Goal: Information Seeking & Learning: Learn about a topic

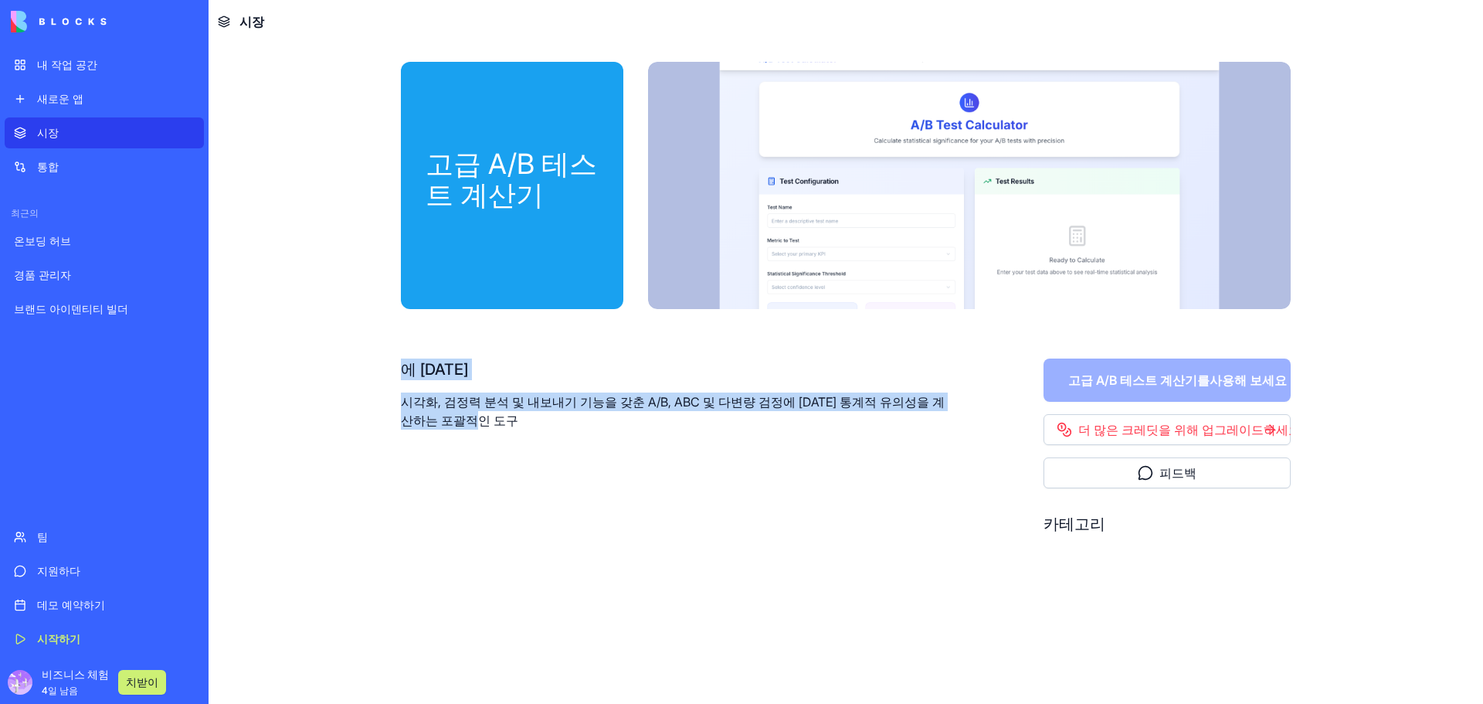
drag, startPoint x: 547, startPoint y: 420, endPoint x: 404, endPoint y: 351, distance: 158.6
click at [402, 353] on div "고급 A/B 테스트 계산기 에 [DATE] 시각화, 검정력 분석 및 내보내기 기능을 갖춘 A/B, ABC 및 다변량 검정에 [DATE] 통계적…" at bounding box center [846, 354] width 890 height 584
click at [423, 359] on div "에 [DATE]" at bounding box center [673, 369] width 544 height 22
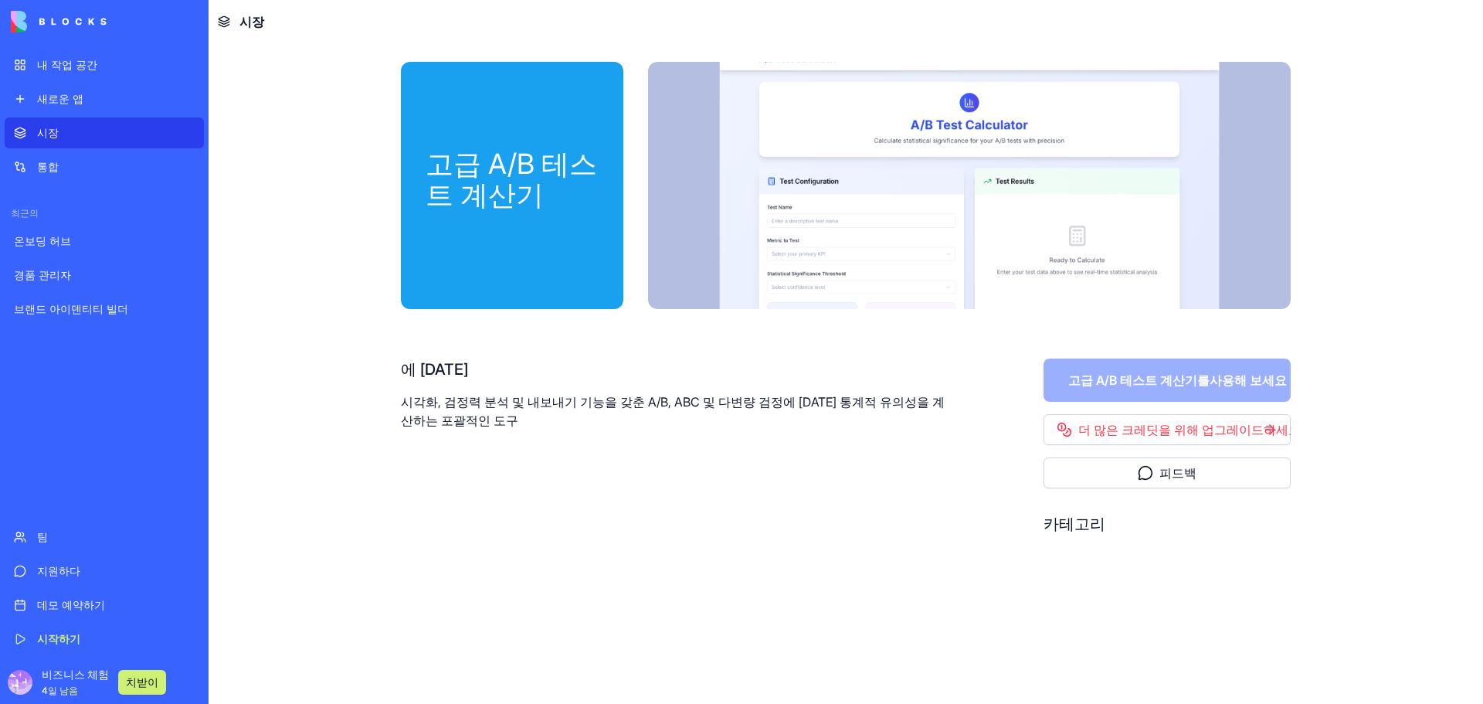
click at [415, 371] on font "에 [DATE]" at bounding box center [434, 369] width 67 height 19
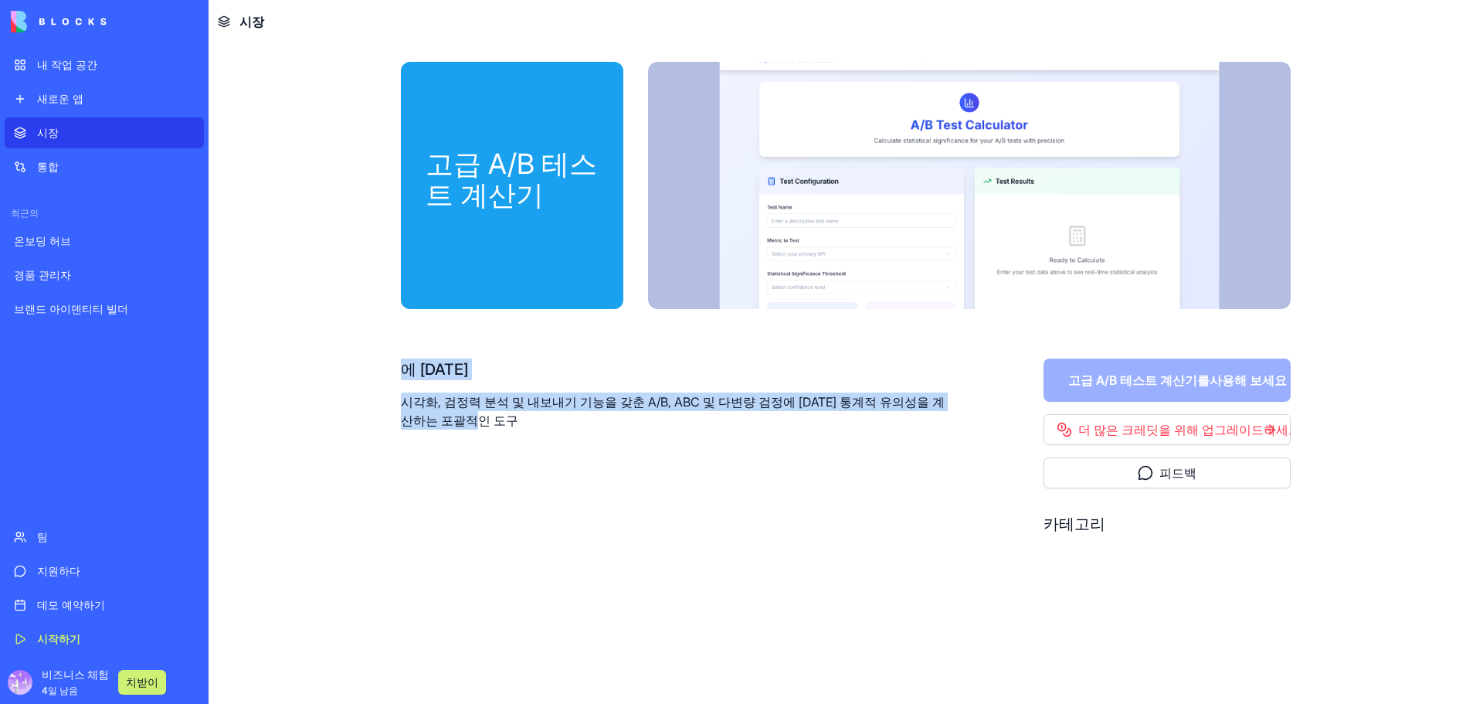
drag, startPoint x: 402, startPoint y: 362, endPoint x: 590, endPoint y: 437, distance: 202.8
click at [591, 436] on div "에 [DATE] 시각화, 검정력 분석 및 내보내기 기능을 갖춘 A/B, ABC 및 다변량 검정에 [DATE] 통계적 유의성을 계산하는 포괄적인…" at bounding box center [673, 452] width 544 height 188
click at [561, 436] on div "에 [DATE] 시각화, 검정력 분석 및 내보내기 기능을 갖춘 A/B, ABC 및 다변량 검정에 [DATE] 통계적 유의성을 계산하는 포괄적인…" at bounding box center [673, 452] width 544 height 188
click at [510, 420] on font "시각화, 검정력 분석 및 내보내기 기능을 갖춘 A/B, ABC 및 다변량 검정에 [DATE] 통계적 유의성을 계산하는 포괄적인 도구" at bounding box center [673, 411] width 544 height 34
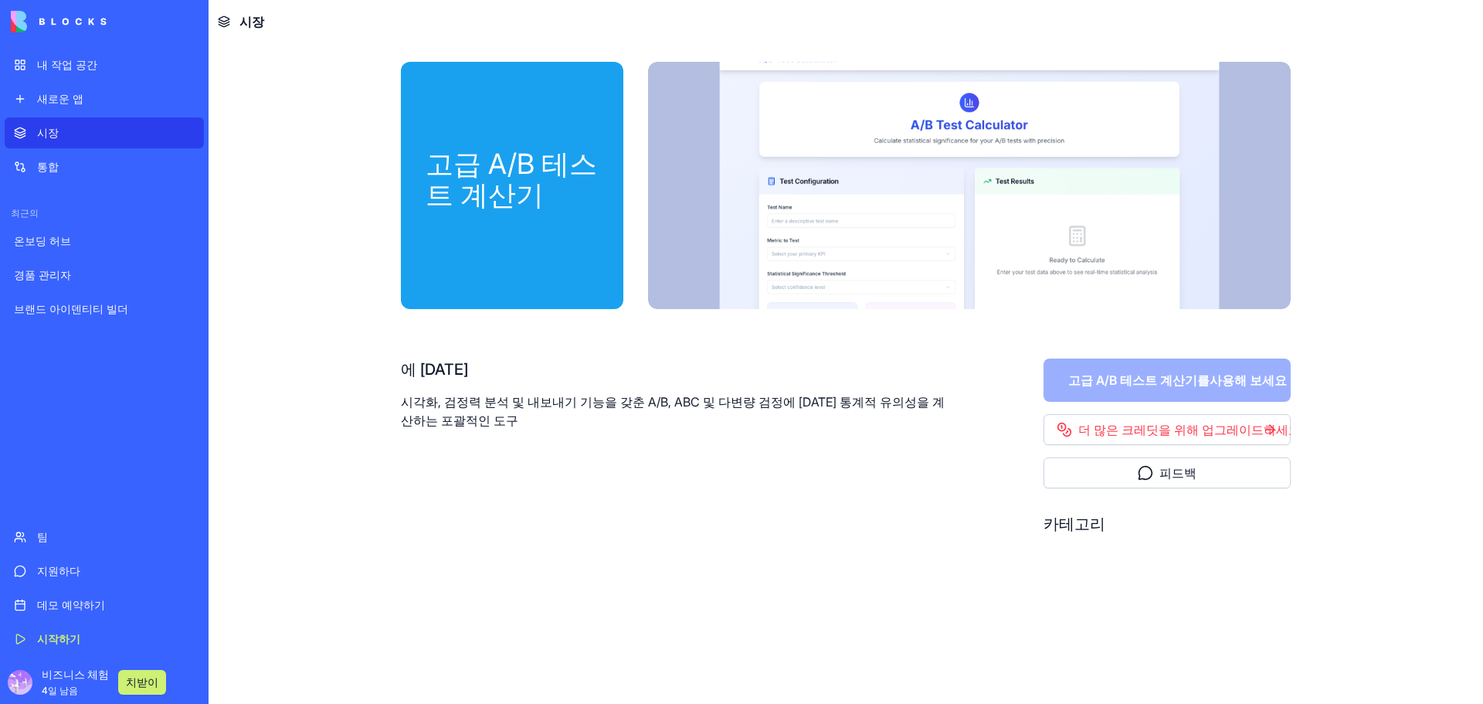
click at [524, 422] on p "시각화, 검정력 분석 및 내보내기 기능을 갖춘 A/B, ABC 및 다변량 검정에 [DATE] 통계적 유의성을 계산하는 포괄적인 도구" at bounding box center [673, 410] width 544 height 37
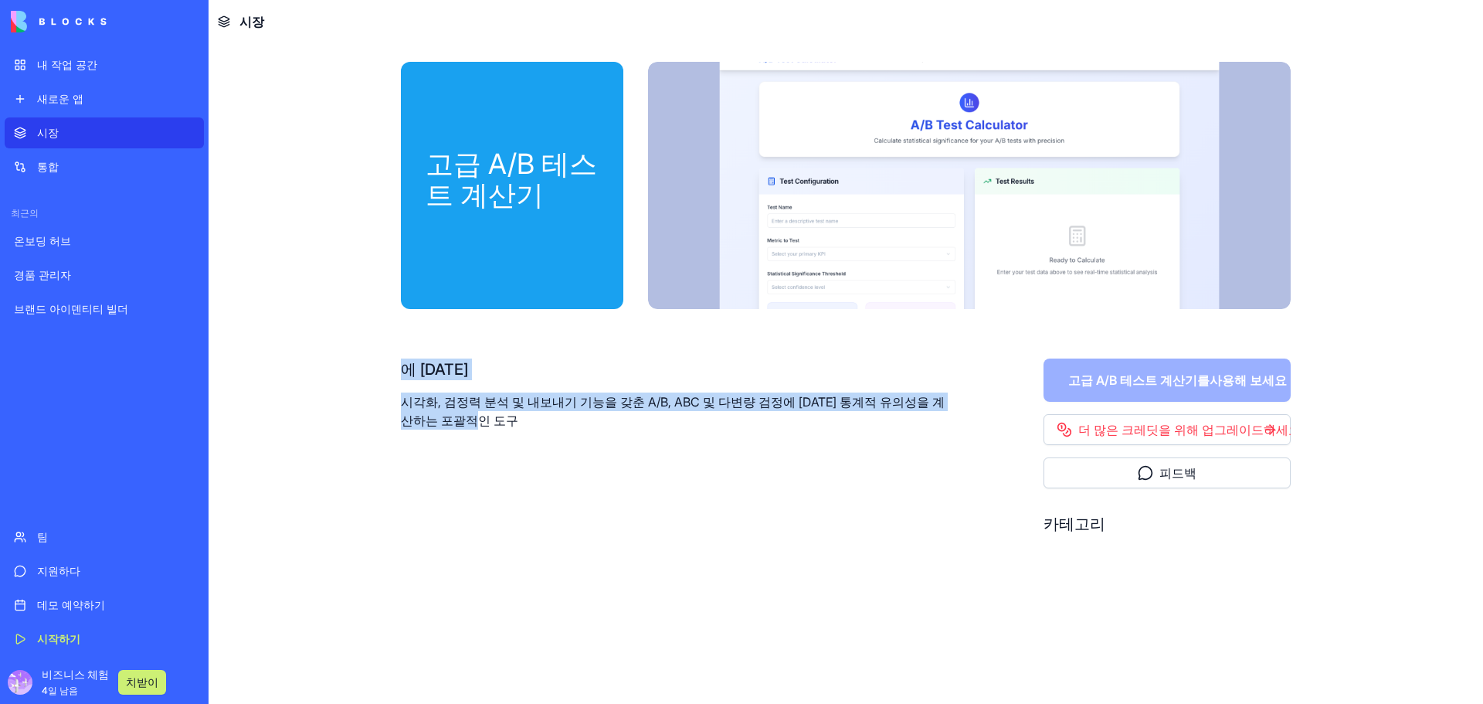
drag, startPoint x: 521, startPoint y: 416, endPoint x: 400, endPoint y: 370, distance: 129.8
click at [400, 370] on div "고급 A/B 테스트 계산기 에 [DATE] 시각화, 검정력 분석 및 내보내기 기능을 갖춘 A/B, ABC 및 다변량 검정에 [DATE] 통계적…" at bounding box center [845, 353] width 989 height 621
click at [478, 371] on div "에 [DATE]" at bounding box center [673, 369] width 544 height 22
drag, startPoint x: 400, startPoint y: 365, endPoint x: 539, endPoint y: 429, distance: 153.4
click at [539, 429] on div "고급 A/B 테스트 계산기 에 [DATE] 시각화, 검정력 분석 및 내보내기 기능을 갖춘 A/B, ABC 및 다변량 검정에 [DATE] 통계적…" at bounding box center [845, 353] width 989 height 621
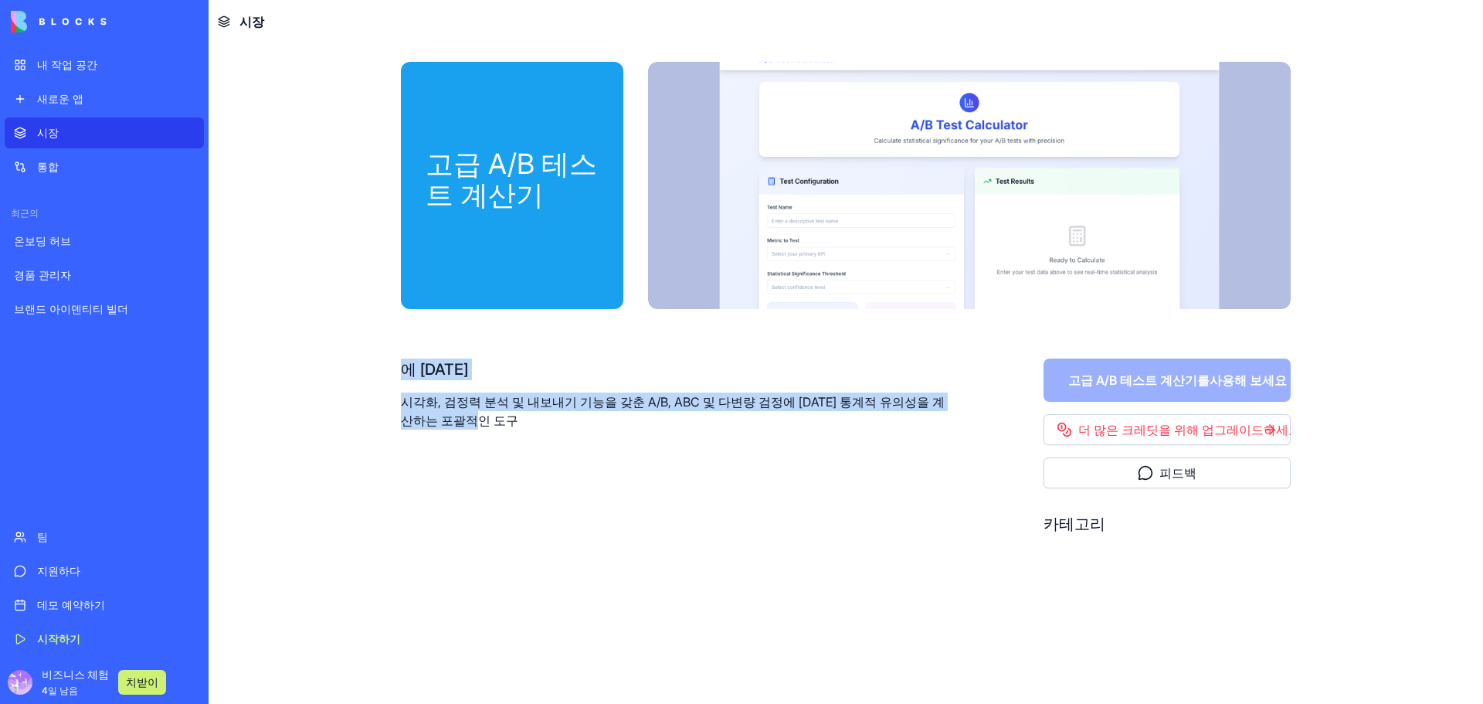
click at [537, 420] on p "시각화, 검정력 분석 및 내보내기 기능을 갖춘 A/B, ABC 및 다변량 검정에 [DATE] 통계적 유의성을 계산하는 포괄적인 도구" at bounding box center [673, 410] width 544 height 37
drag, startPoint x: 535, startPoint y: 419, endPoint x: 382, endPoint y: 368, distance: 161.2
click at [382, 368] on div "고급 A/B 테스트 계산기 에 [DATE] 시각화, 검정력 분석 및 내보내기 기능을 갖춘 A/B, ABC 및 다변량 검정에 [DATE] 통계적…" at bounding box center [845, 353] width 989 height 621
click at [487, 368] on div "에 [DATE]" at bounding box center [673, 369] width 544 height 22
drag, startPoint x: 396, startPoint y: 360, endPoint x: 560, endPoint y: 424, distance: 175.8
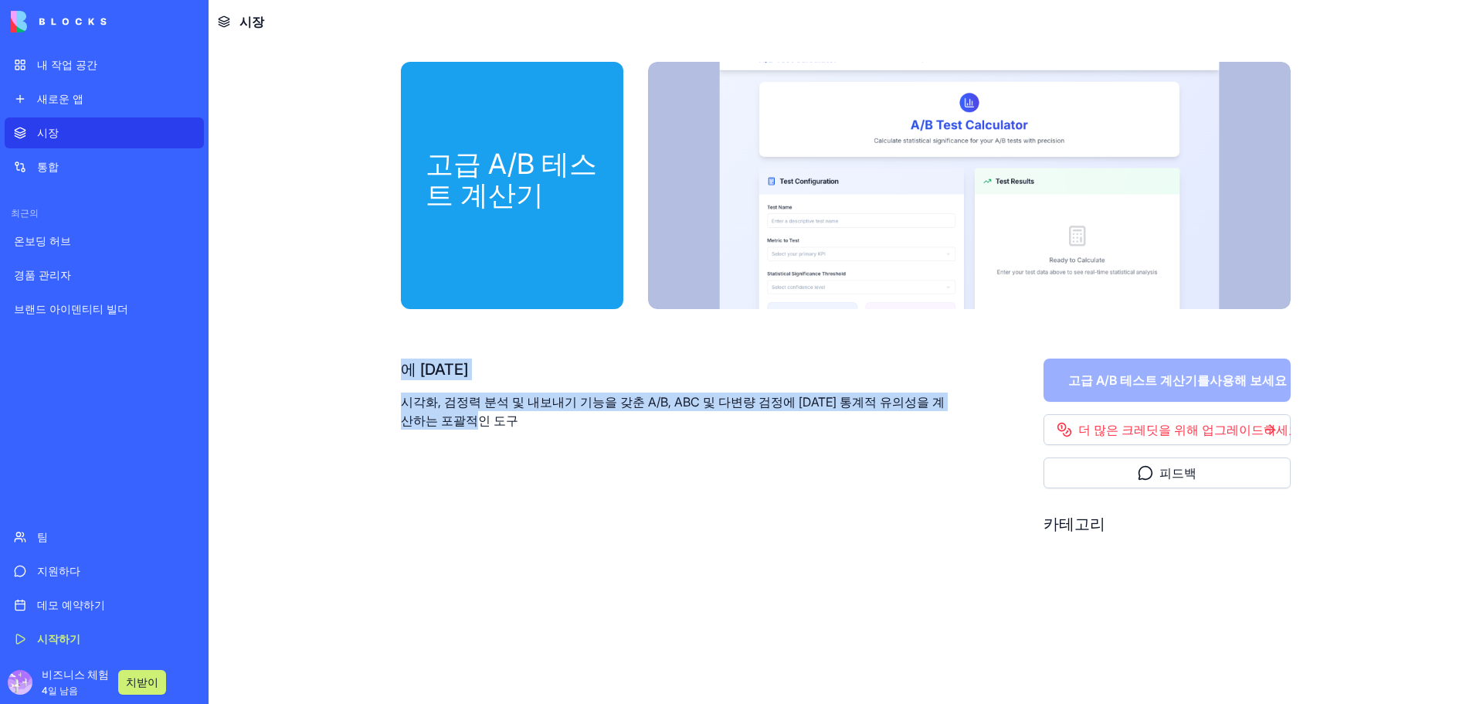
click at [560, 424] on div "고급 A/B 테스트 계산기 에 [DATE] 시각화, 검정력 분석 및 내보내기 기능을 갖춘 A/B, ABC 및 다변량 검정에 [DATE] 통계적…" at bounding box center [845, 353] width 989 height 621
click at [564, 426] on p "시각화, 검정력 분석 및 내보내기 기능을 갖춘 A/B, ABC 및 다변량 검정에 [DATE] 통계적 유의성을 계산하는 포괄적인 도구" at bounding box center [673, 410] width 544 height 37
drag, startPoint x: 531, startPoint y: 422, endPoint x: 408, endPoint y: 369, distance: 134.6
click at [408, 369] on div "에 [DATE] 시각화, 검정력 분석 및 내보내기 기능을 갖춘 A/B, ABC 및 다변량 검정에 [DATE] 통계적 유의성을 계산하는 포괄적인…" at bounding box center [673, 393] width 544 height 71
click at [582, 378] on div "에 [DATE]" at bounding box center [673, 369] width 544 height 22
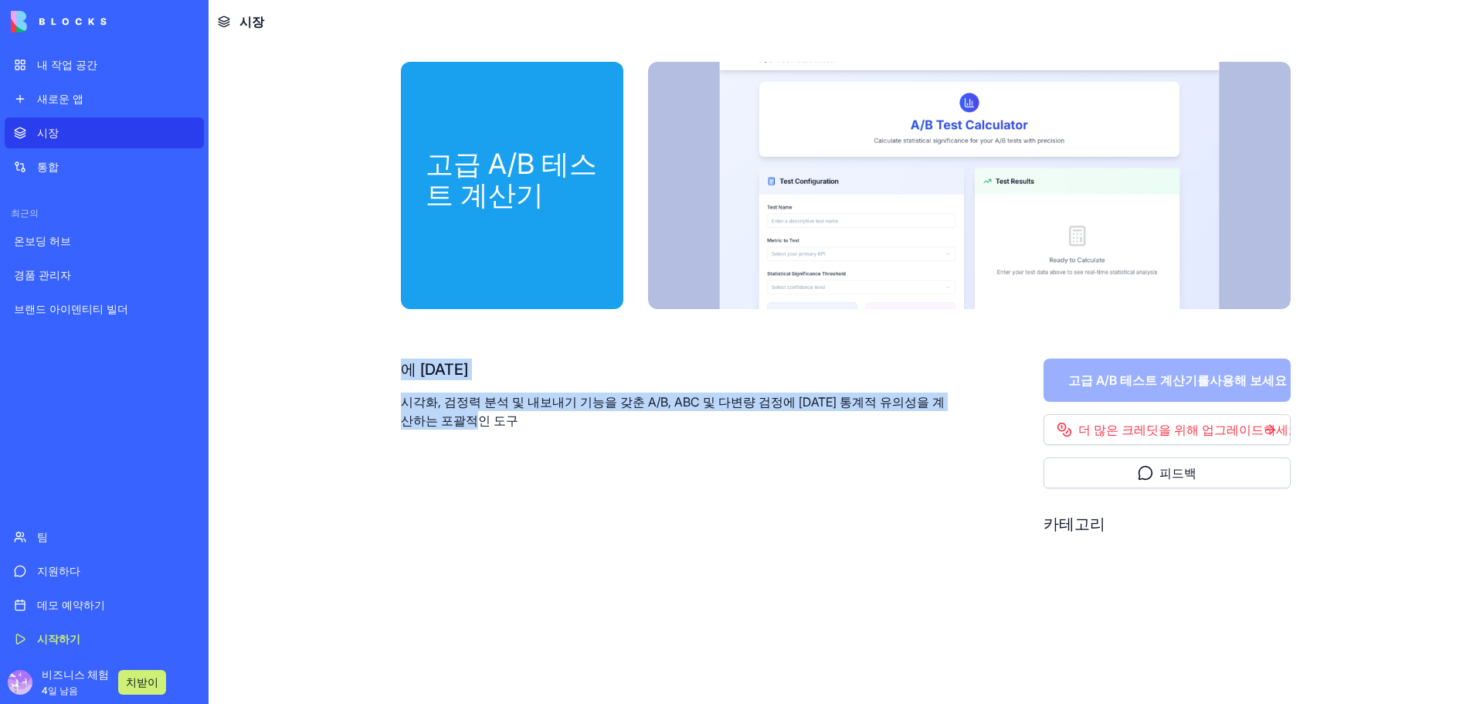
drag, startPoint x: 395, startPoint y: 360, endPoint x: 605, endPoint y: 429, distance: 220.3
click at [605, 429] on div "고급 A/B 테스트 계산기 에 [DATE] 시각화, 검정력 분석 및 내보내기 기능을 갖춘 A/B, ABC 및 다변량 검정에 [DATE] 통계적…" at bounding box center [845, 353] width 989 height 621
click at [541, 429] on div "에 [DATE] 시각화, 검정력 분석 및 내보내기 기능을 갖춘 A/B, ABC 및 다변량 검정에 [DATE] 통계적 유의성을 계산하는 포괄적인…" at bounding box center [673, 452] width 544 height 188
drag, startPoint x: 523, startPoint y: 418, endPoint x: 400, endPoint y: 373, distance: 130.7
click at [399, 371] on div "고급 A/B 테스트 계산기 에 [DATE] 시각화, 검정력 분석 및 내보내기 기능을 갖춘 A/B, ABC 및 다변량 검정에 [DATE] 통계적…" at bounding box center [845, 353] width 989 height 621
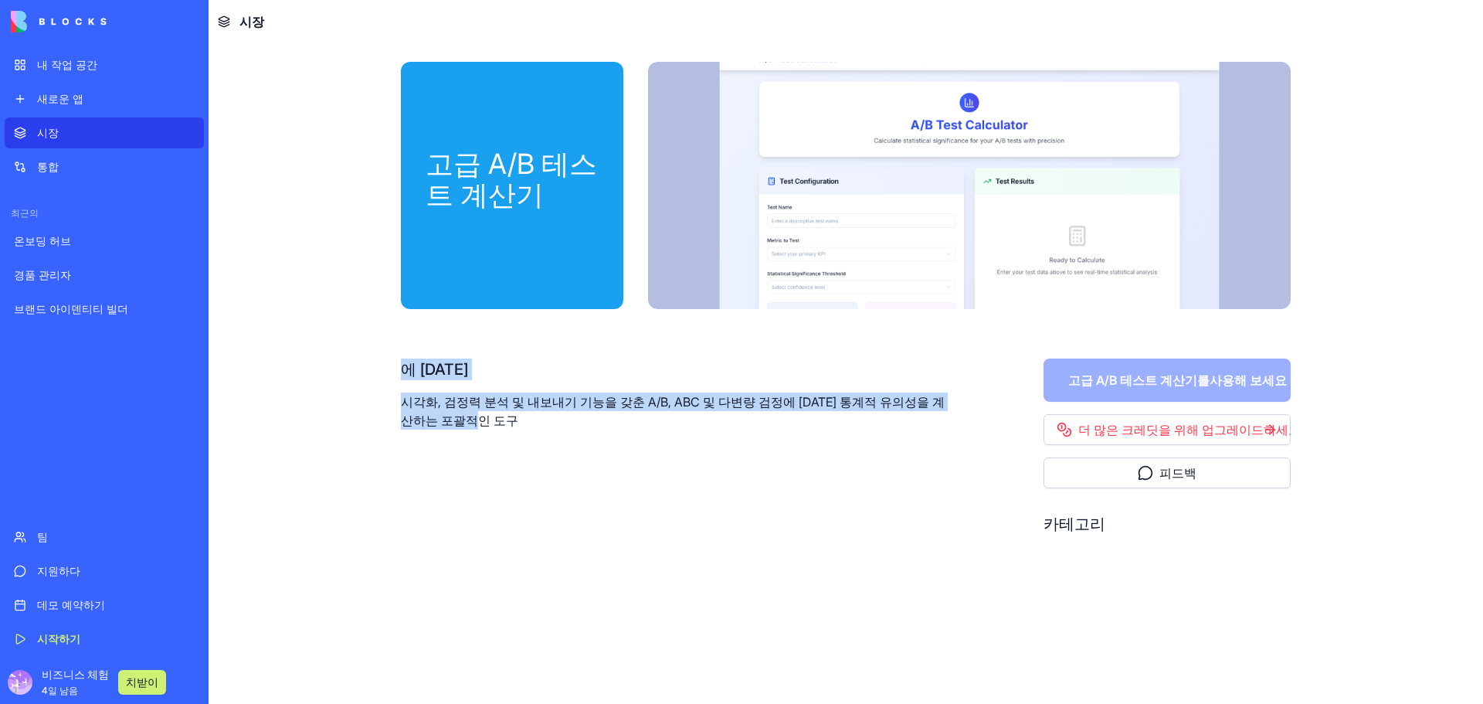
click at [472, 380] on div "에 [DATE] 시각화, 검정력 분석 및 내보내기 기능을 갖춘 A/B, ABC 및 다변량 검정에 [DATE] 통계적 유의성을 계산하는 포괄적인…" at bounding box center [673, 393] width 544 height 71
drag, startPoint x: 398, startPoint y: 366, endPoint x: 527, endPoint y: 429, distance: 143.3
click at [527, 427] on div "고급 A/B 테스트 계산기 에 [DATE] 시각화, 검정력 분석 및 내보내기 기능을 갖춘 A/B, ABC 및 다변량 검정에 [DATE] 통계적…" at bounding box center [845, 353] width 989 height 621
click at [532, 424] on p "시각화, 검정력 분석 및 내보내기 기능을 갖춘 A/B, ABC 및 다변량 검정에 [DATE] 통계적 유의성을 계산하는 포괄적인 도구" at bounding box center [673, 410] width 544 height 37
drag, startPoint x: 529, startPoint y: 421, endPoint x: 385, endPoint y: 362, distance: 155.2
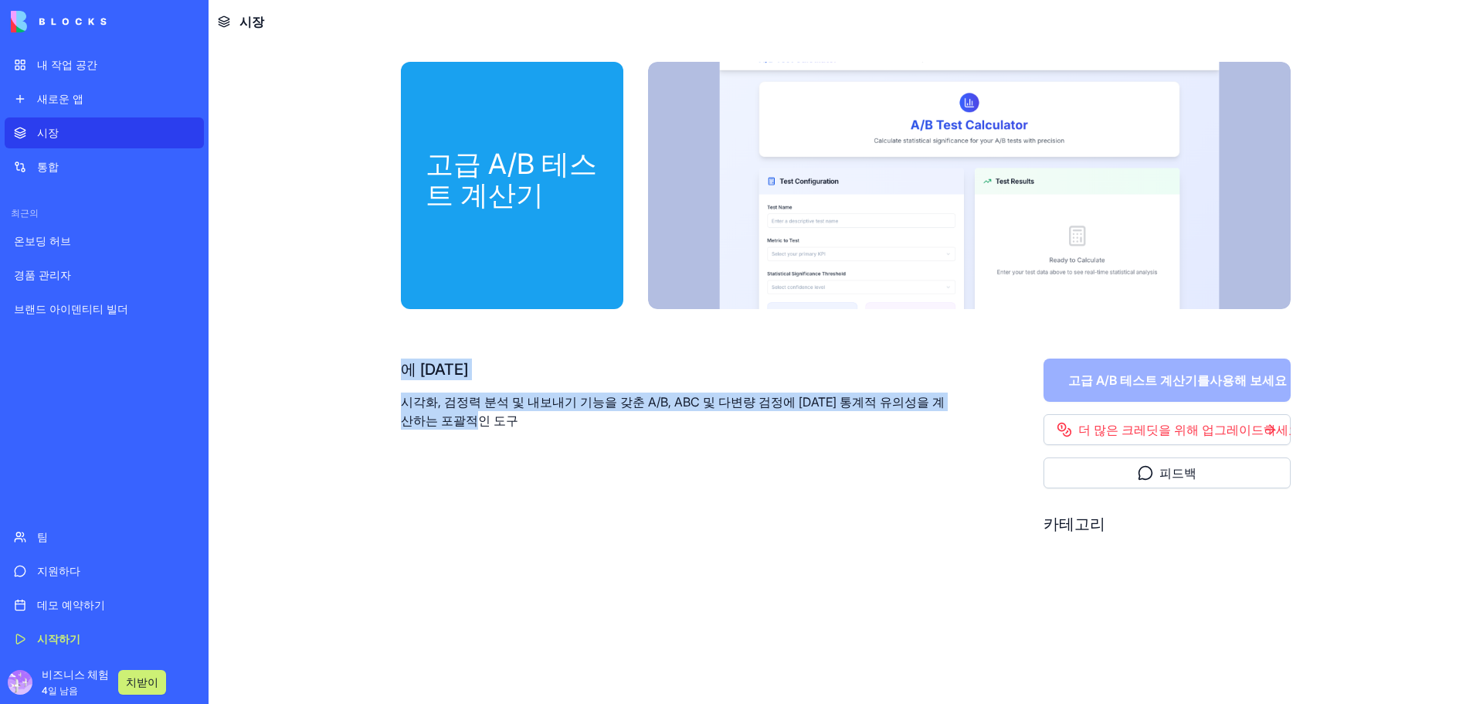
click at [385, 362] on div "고급 A/B 테스트 계산기 에 [DATE] 시각화, 검정력 분석 및 내보내기 기능을 갖춘 A/B, ABC 및 다변량 검정에 [DATE] 통계적…" at bounding box center [845, 353] width 989 height 621
click at [558, 371] on div "에 [DATE]" at bounding box center [673, 369] width 544 height 22
drag, startPoint x: 402, startPoint y: 361, endPoint x: 546, endPoint y: 419, distance: 155.3
click at [546, 419] on div "에 [DATE] 시각화, 검정력 분석 및 내보내기 기능을 갖춘 A/B, ABC 및 다변량 검정에 [DATE] 통계적 유의성을 계산하는 포괄적인…" at bounding box center [673, 393] width 544 height 71
click at [599, 419] on p "시각화, 검정력 분석 및 내보내기 기능을 갖춘 A/B, ABC 및 다변량 검정에 [DATE] 통계적 유의성을 계산하는 포괄적인 도구" at bounding box center [673, 410] width 544 height 37
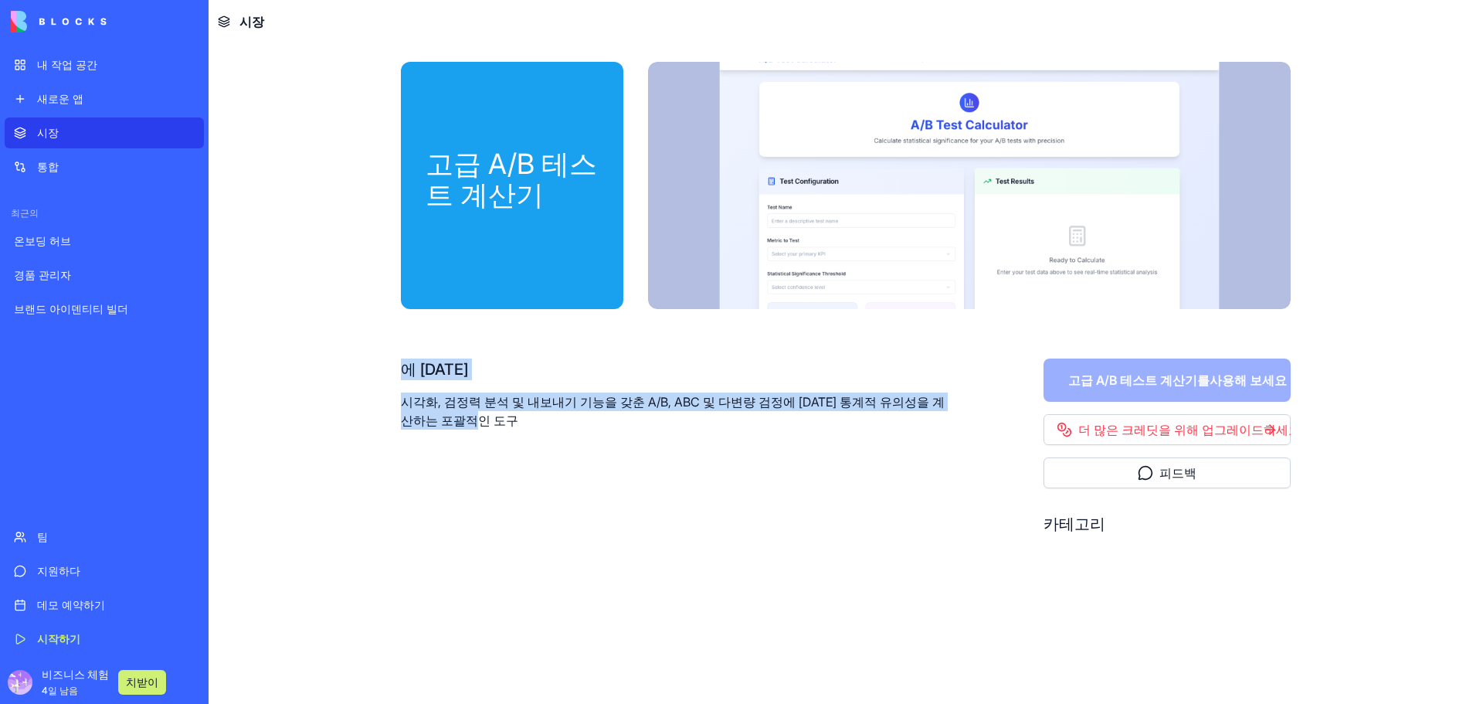
drag, startPoint x: 529, startPoint y: 418, endPoint x: 380, endPoint y: 376, distance: 154.8
click at [380, 376] on div "고급 A/B 테스트 계산기 에 [DATE] 시각화, 검정력 분석 및 내보내기 기능을 갖춘 A/B, ABC 및 다변량 검정에 [DATE] 통계적…" at bounding box center [845, 353] width 989 height 621
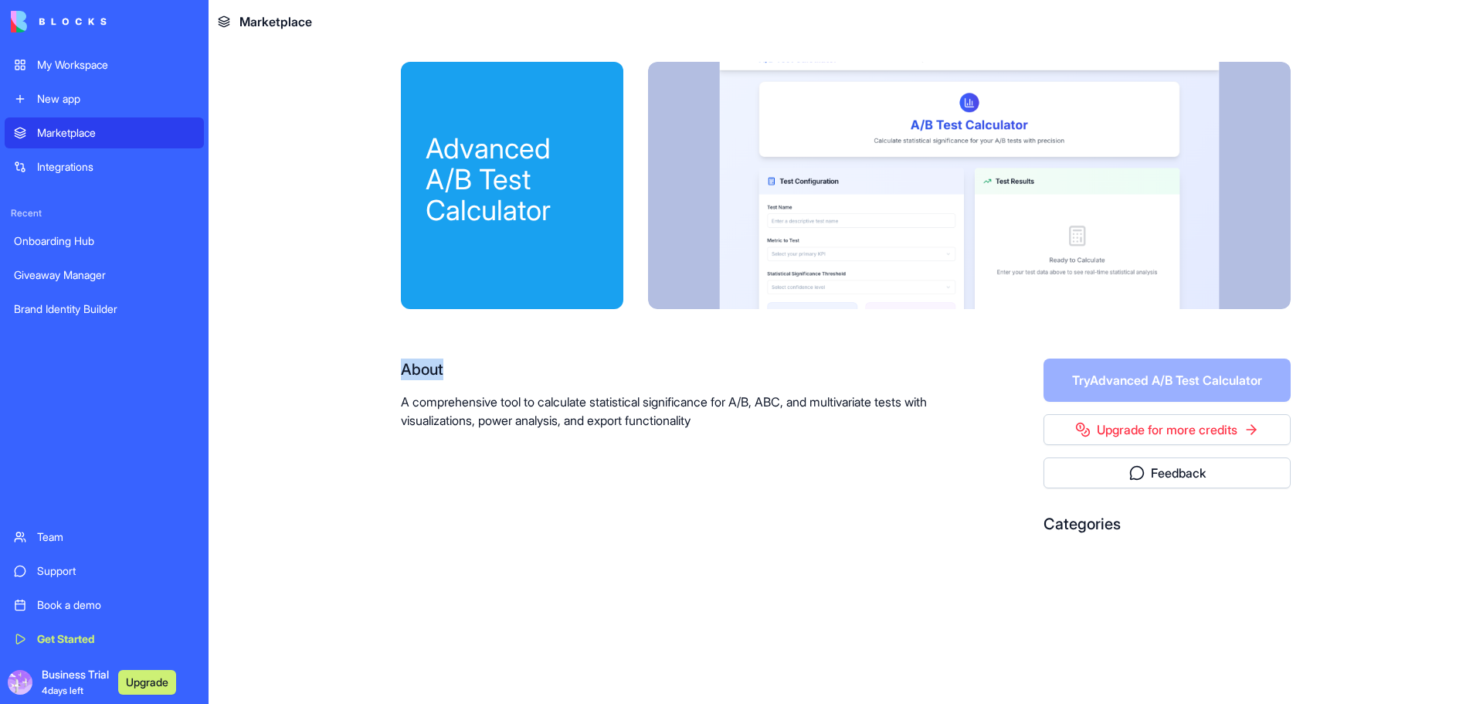
click at [543, 445] on div "About A comprehensive tool to calculate statistical significance for A/B, ABC, …" at bounding box center [673, 452] width 544 height 188
click at [755, 422] on p "A comprehensive tool to calculate statistical significance for A/B, ABC, and mu…" at bounding box center [673, 410] width 544 height 37
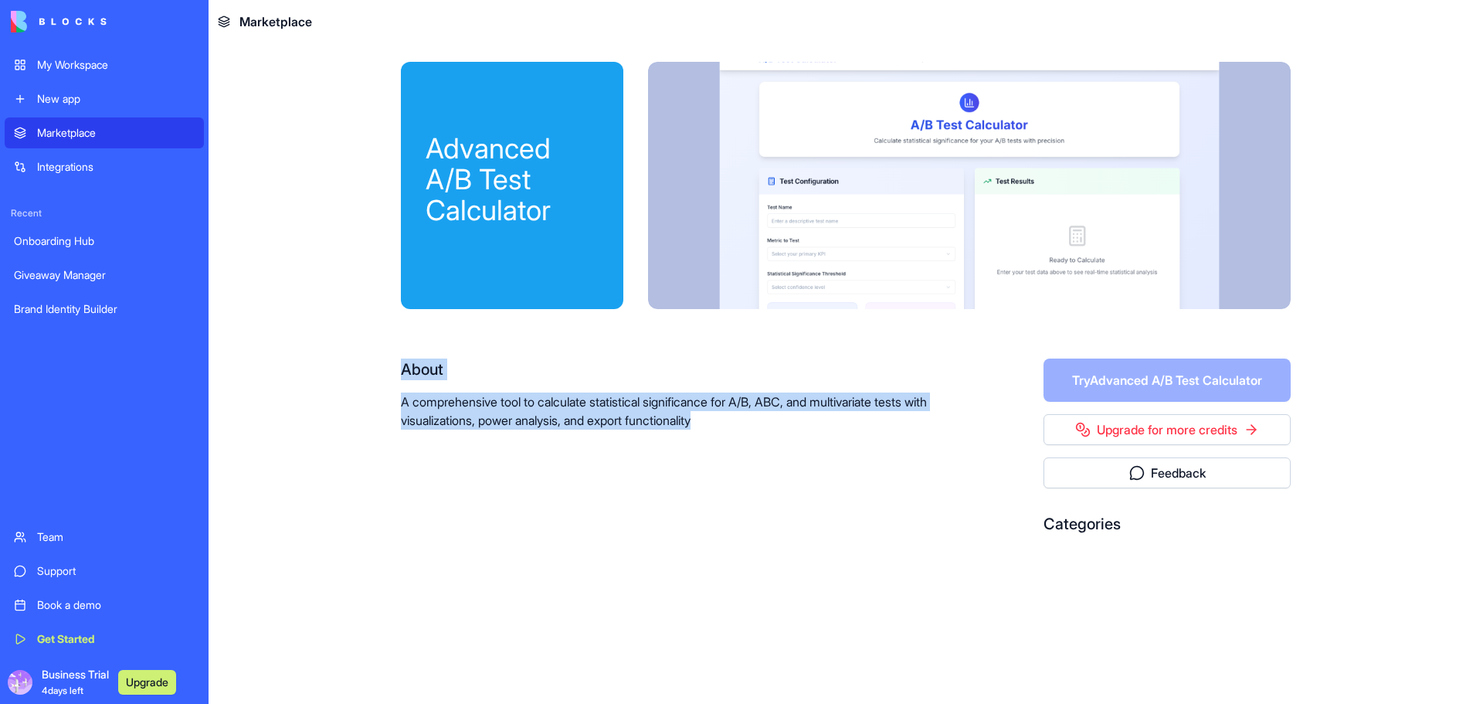
drag, startPoint x: 758, startPoint y: 416, endPoint x: 385, endPoint y: 368, distance: 377.0
click at [385, 368] on div "Advanced A/B Test Calculator About A comprehensive tool to calculate statistica…" at bounding box center [845, 353] width 989 height 621
click at [483, 365] on div "About" at bounding box center [673, 369] width 544 height 22
